Goal: Transaction & Acquisition: Subscribe to service/newsletter

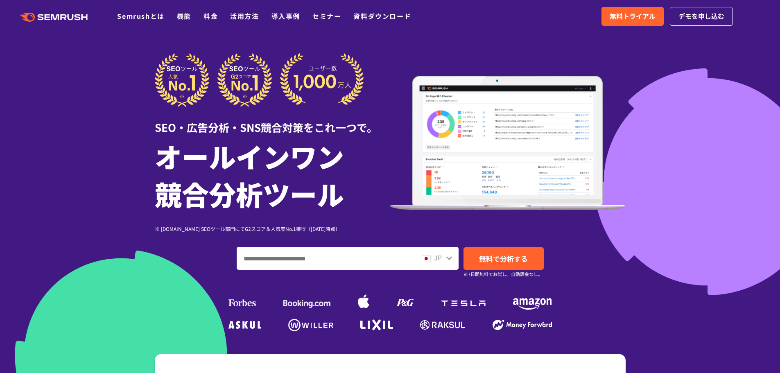
click at [200, 14] on ul "Semrushとは 機能 料金 活用方法 導入事例 セミナー 資料ダウンロード" at bounding box center [270, 16] width 306 height 11
click at [214, 14] on link "料金" at bounding box center [210, 16] width 14 height 10
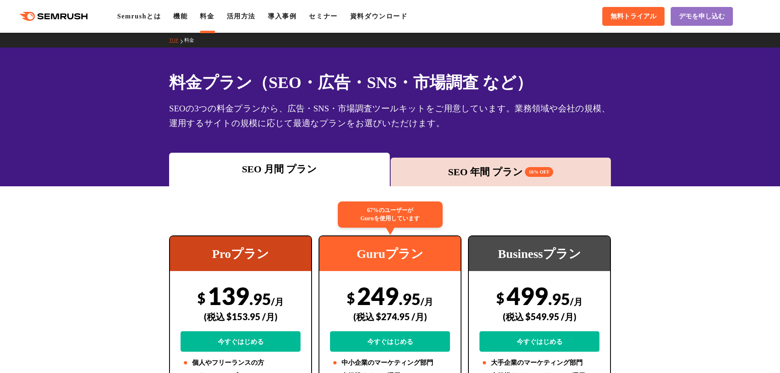
click at [539, 175] on span "16% OFF" at bounding box center [539, 172] width 28 height 10
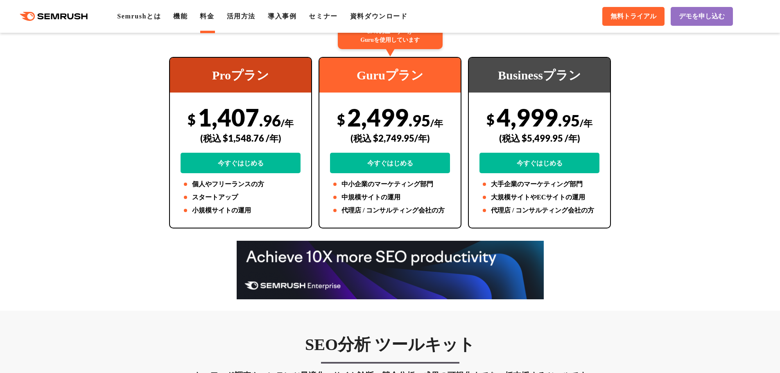
scroll to position [164, 0]
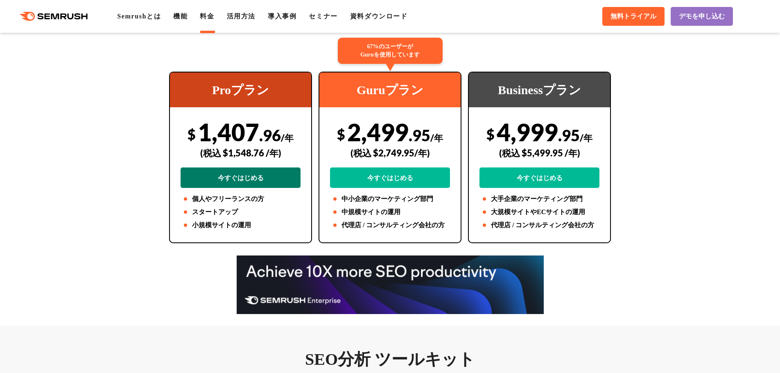
click at [255, 181] on link "今すぐはじめる" at bounding box center [240, 177] width 120 height 20
